Goal: Task Accomplishment & Management: Manage account settings

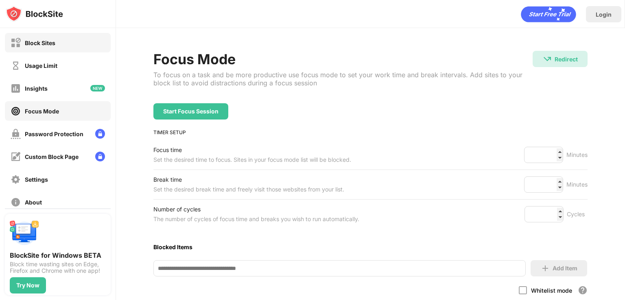
click at [83, 34] on div "Block Sites" at bounding box center [58, 43] width 106 height 20
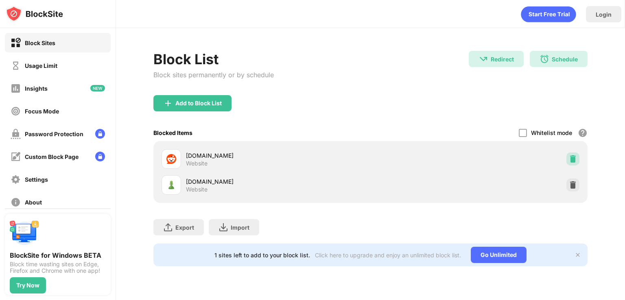
click at [575, 162] on img at bounding box center [573, 159] width 8 height 8
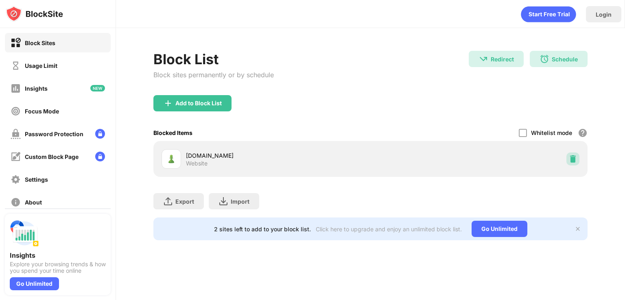
click at [575, 161] on img at bounding box center [573, 159] width 8 height 8
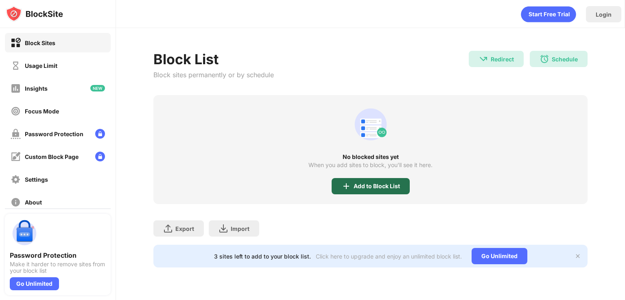
click at [371, 184] on div "Add to Block List" at bounding box center [377, 186] width 46 height 7
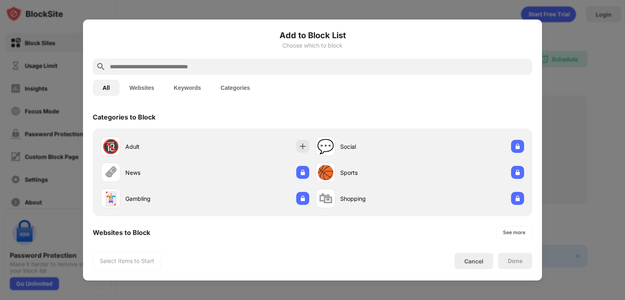
click at [210, 66] on input "text" at bounding box center [319, 67] width 420 height 10
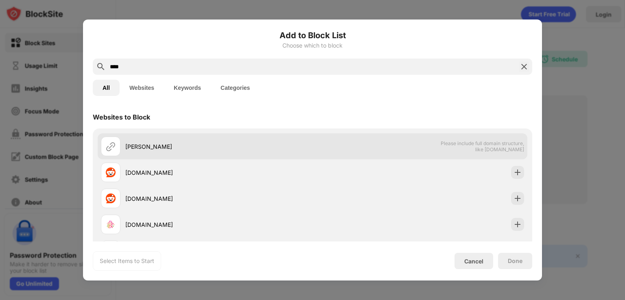
type input "****"
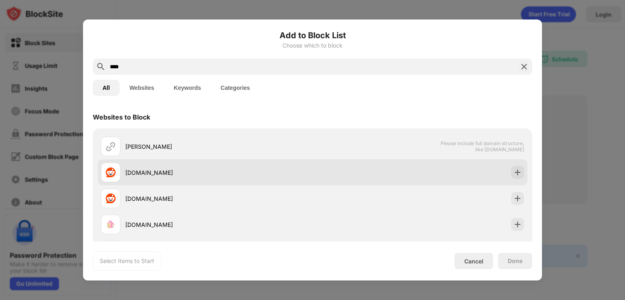
drag, startPoint x: 243, startPoint y: 158, endPoint x: 239, endPoint y: 164, distance: 7.6
click at [239, 164] on div "redd Please include full domain structure, like domain.com reddit.com redditinc…" at bounding box center [313, 211] width 430 height 156
click at [239, 164] on div "reddit.com" at bounding box center [207, 173] width 212 height 20
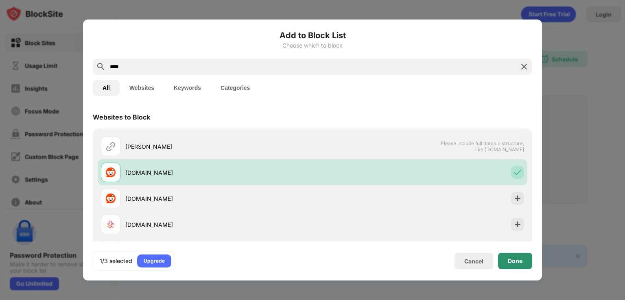
click at [510, 266] on div "Done" at bounding box center [515, 261] width 34 height 16
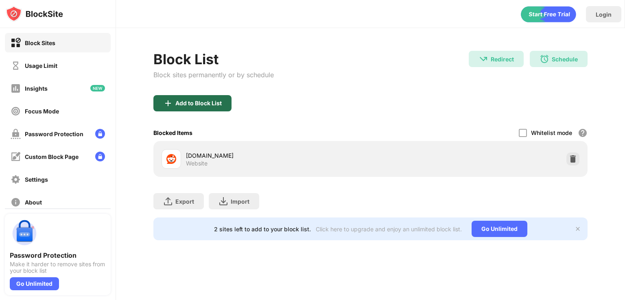
click at [221, 100] on div "Add to Block List" at bounding box center [198, 103] width 46 height 7
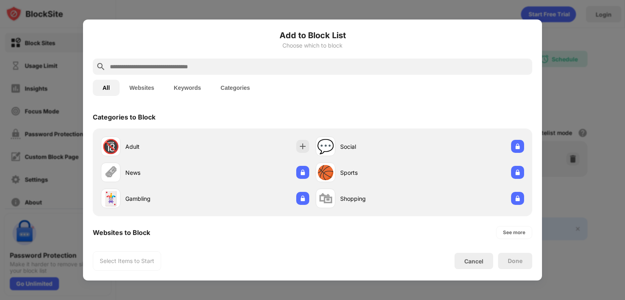
click at [217, 68] on input "text" at bounding box center [319, 67] width 420 height 10
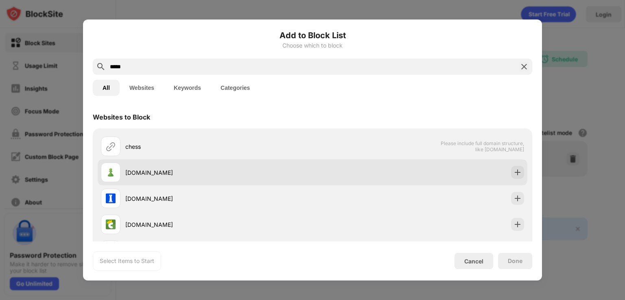
type input "*****"
click at [214, 172] on div "[DOMAIN_NAME]" at bounding box center [218, 172] width 187 height 9
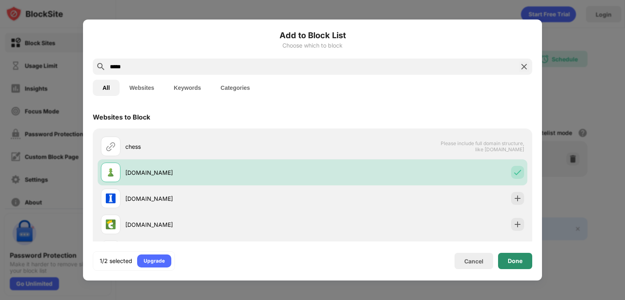
click at [518, 267] on div "Done" at bounding box center [515, 261] width 34 height 16
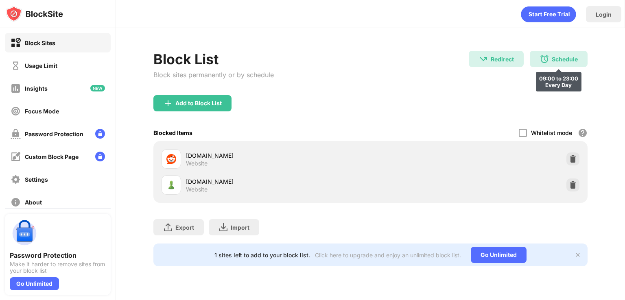
click at [555, 60] on div "Schedule" at bounding box center [565, 59] width 26 height 7
